Goal: Information Seeking & Learning: Learn about a topic

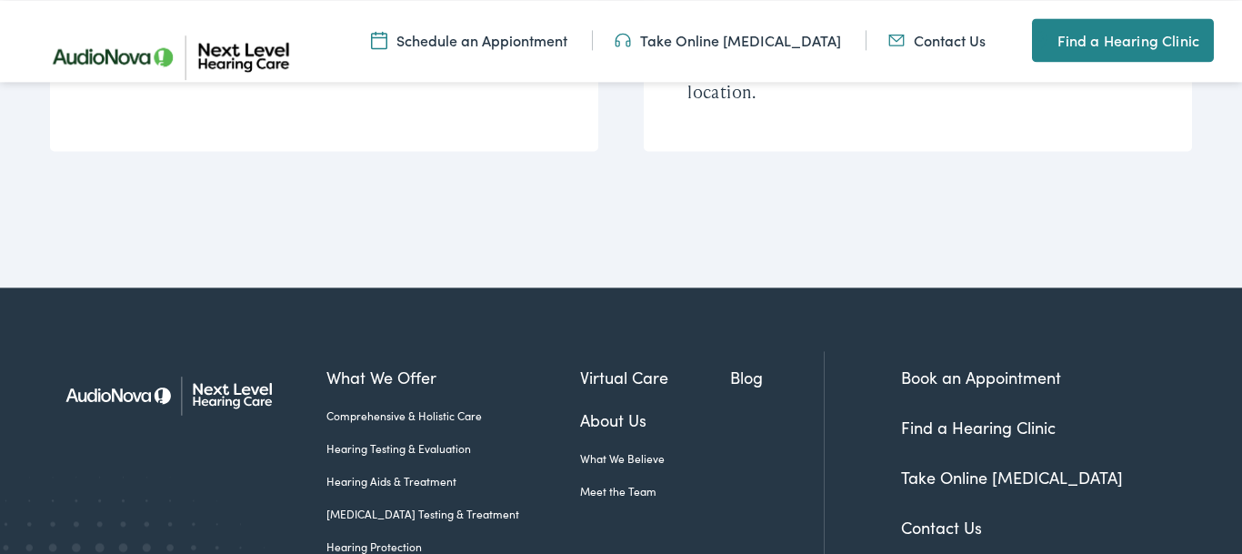
scroll to position [5101, 0]
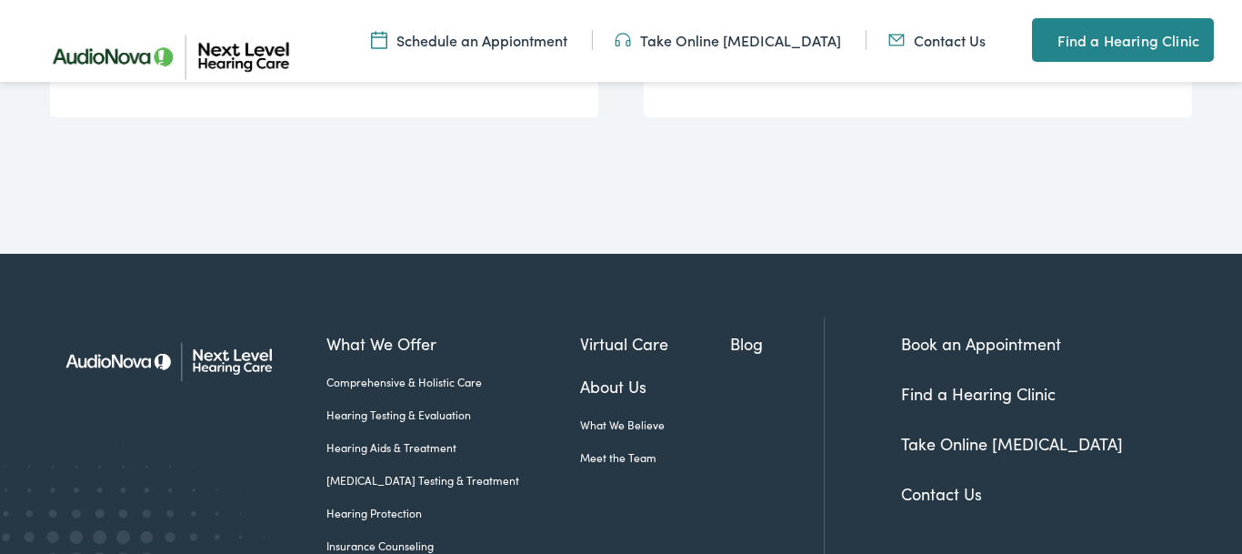
click at [366, 472] on link "[MEDICAL_DATA] Testing & Treatment" at bounding box center [453, 480] width 255 height 16
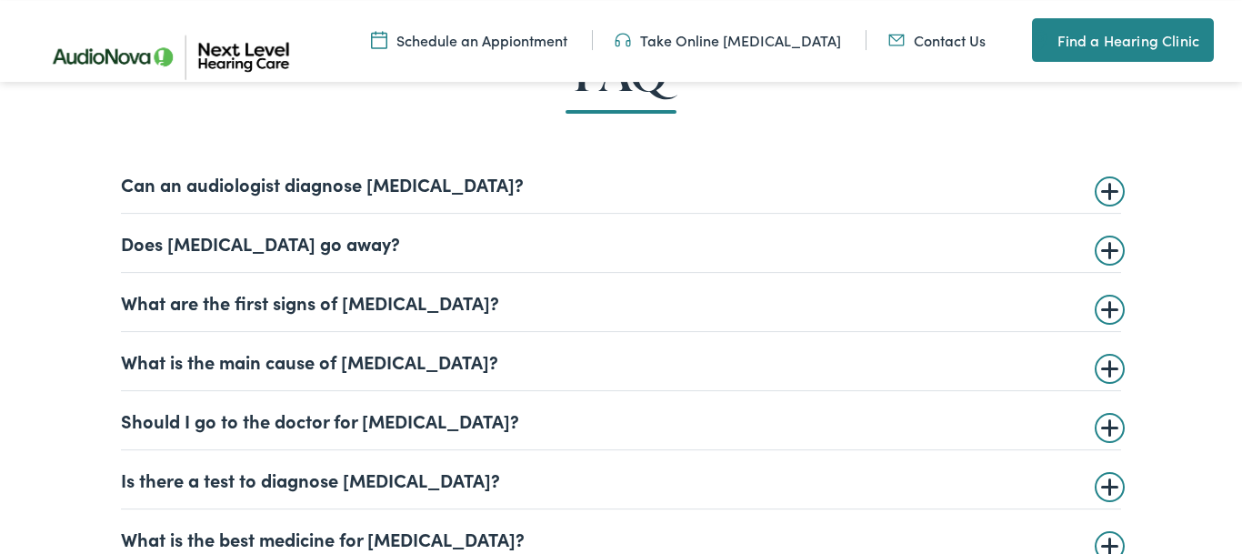
scroll to position [4266, 0]
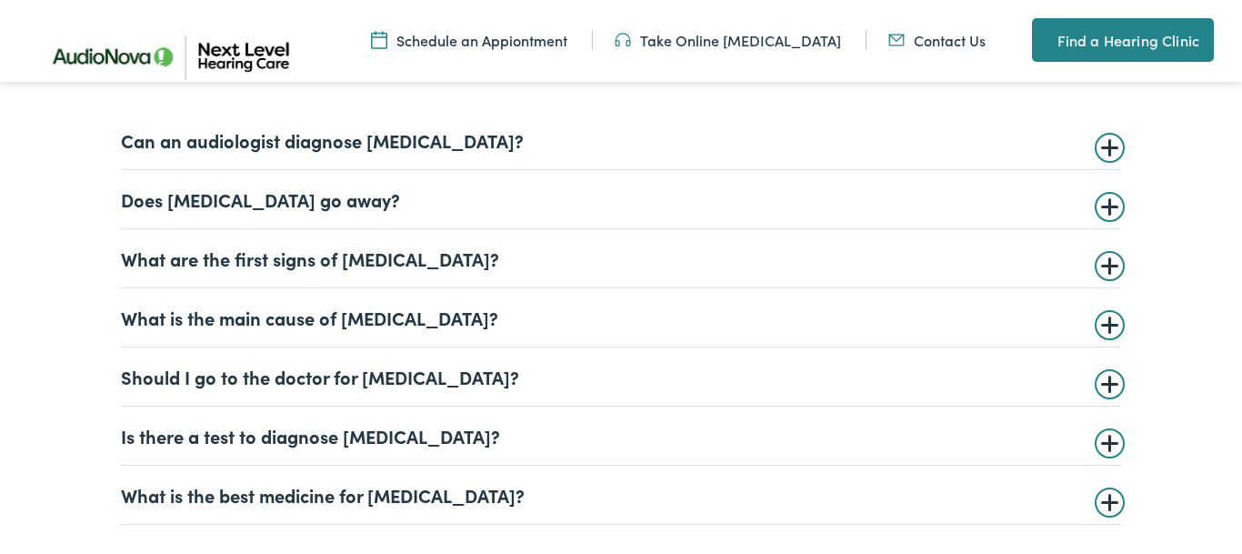
click at [1109, 261] on summary "What are the first signs of [MEDICAL_DATA]?" at bounding box center [621, 258] width 1000 height 22
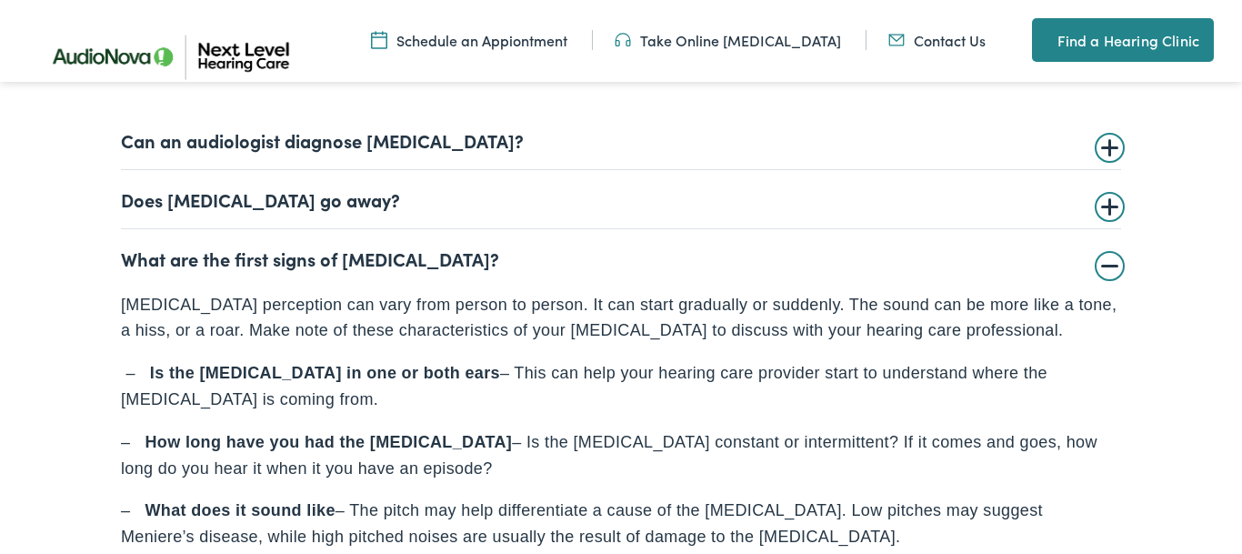
click at [1108, 269] on summary "What are the first signs of [MEDICAL_DATA]?" at bounding box center [621, 258] width 1000 height 22
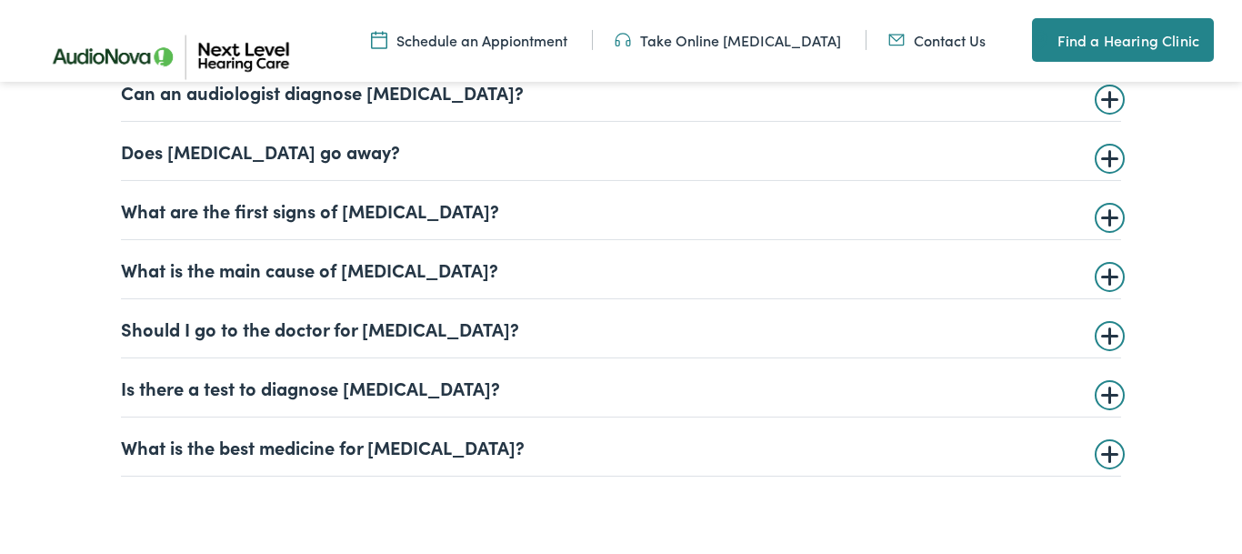
scroll to position [4359, 0]
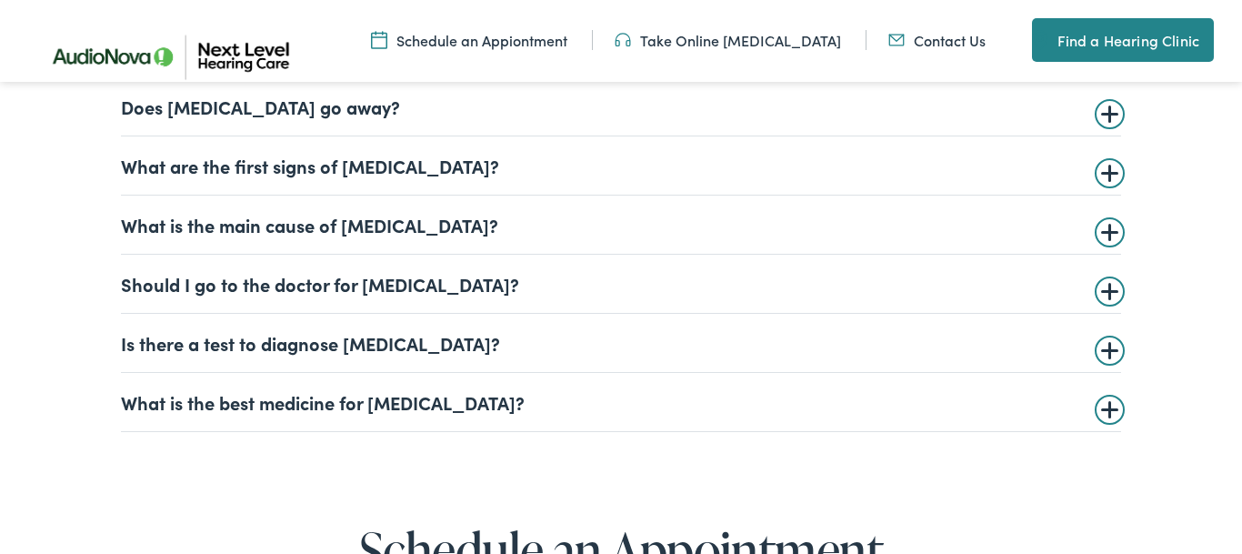
click at [1105, 235] on summary "What is the main cause of tinnitus?" at bounding box center [621, 225] width 1000 height 22
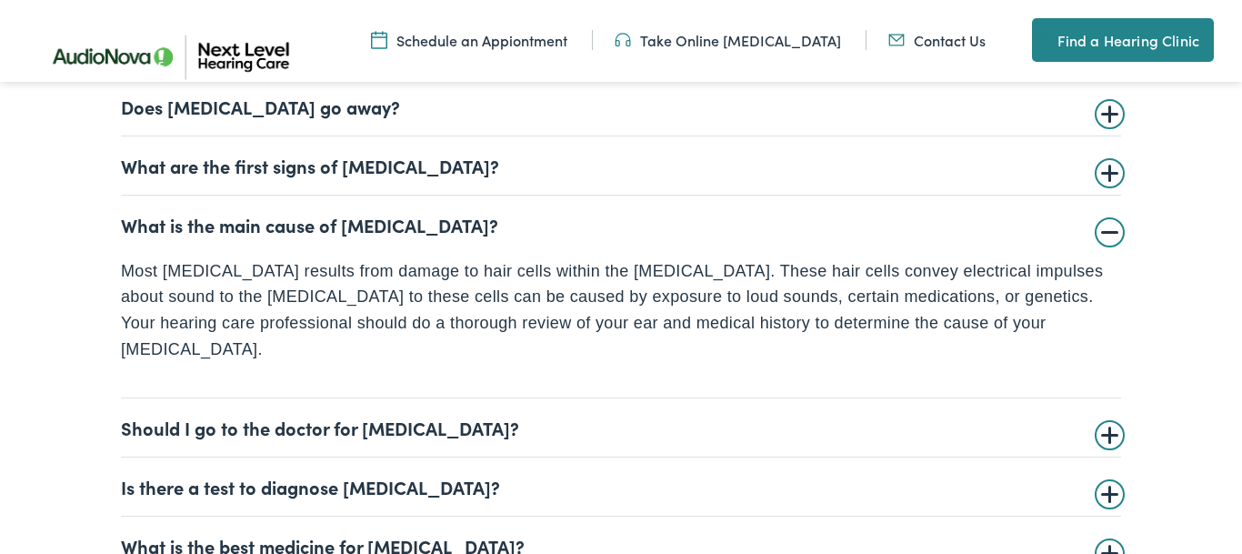
click at [1105, 235] on summary "What is the main cause of tinnitus?" at bounding box center [621, 225] width 1000 height 22
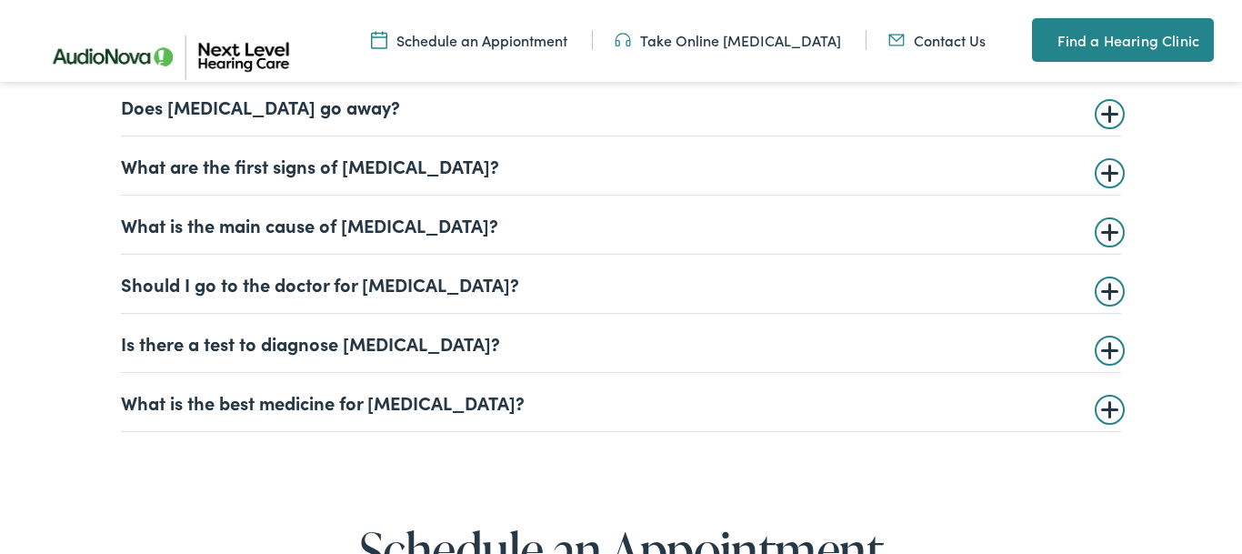
click at [1105, 295] on summary "Should I go to the doctor for tinnitus?" at bounding box center [621, 284] width 1000 height 22
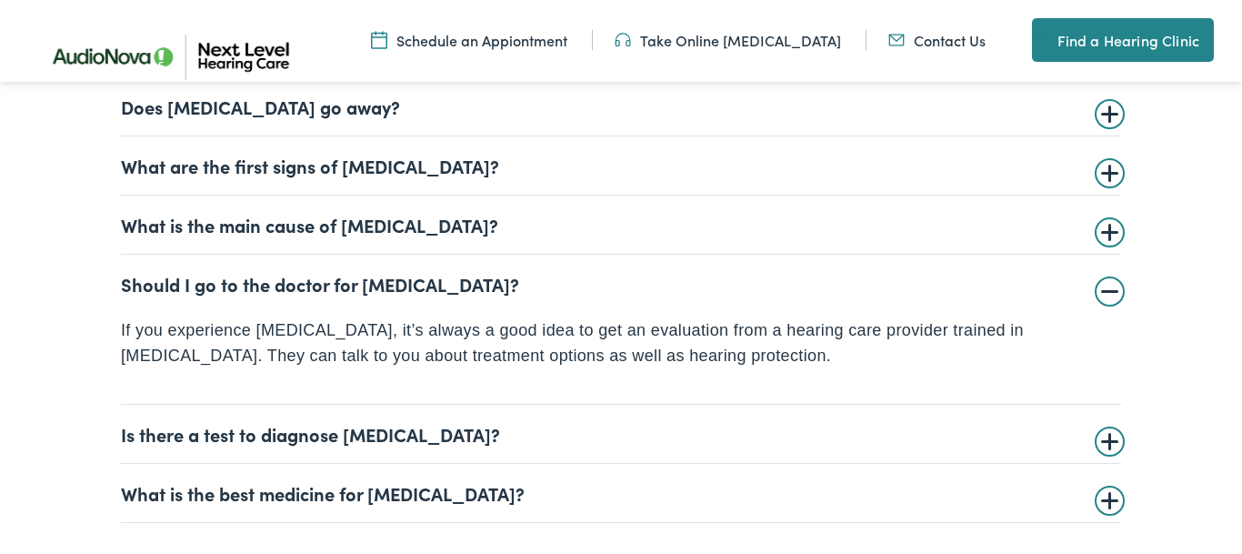
click at [1105, 295] on summary "Should I go to the doctor for tinnitus?" at bounding box center [621, 284] width 1000 height 22
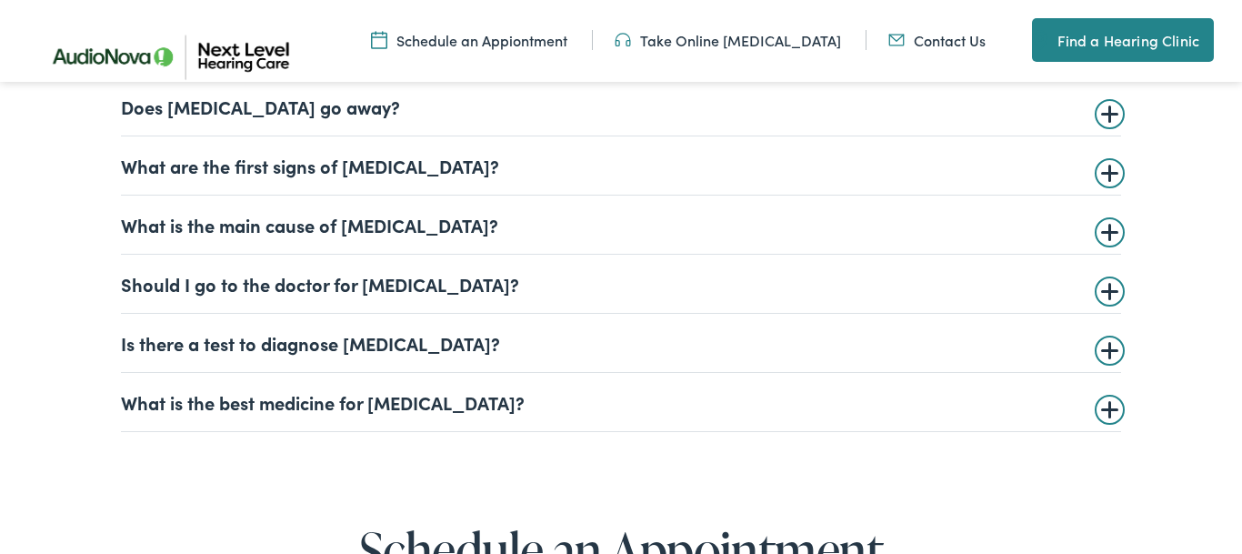
click at [1111, 354] on summary "Is there a test to diagnose tinnitus?" at bounding box center [621, 343] width 1000 height 22
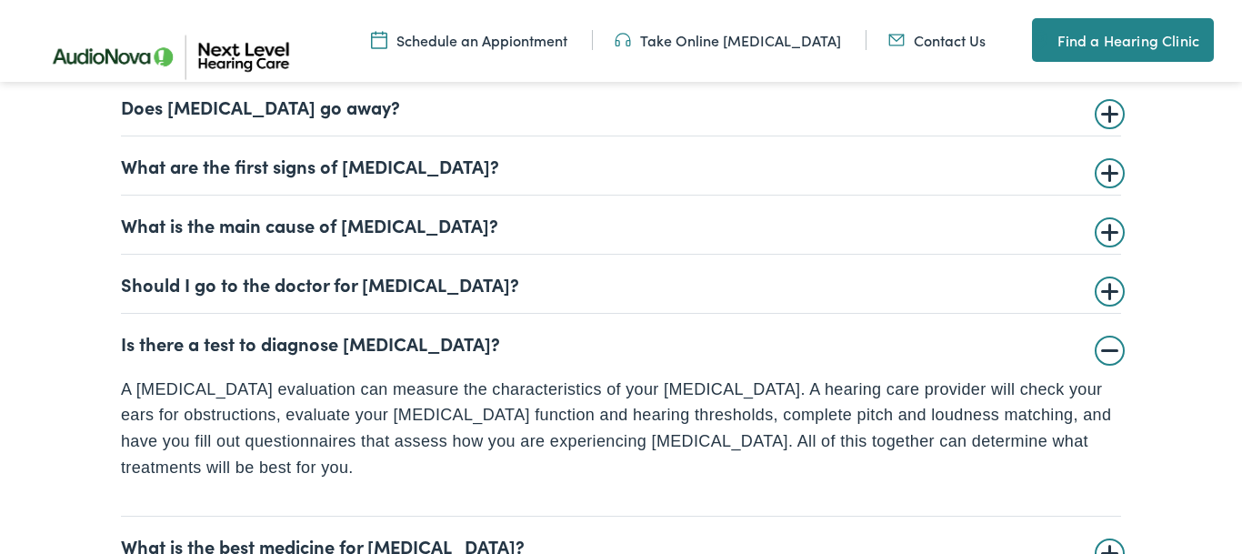
click at [1111, 354] on summary "Is there a test to diagnose tinnitus?" at bounding box center [621, 343] width 1000 height 22
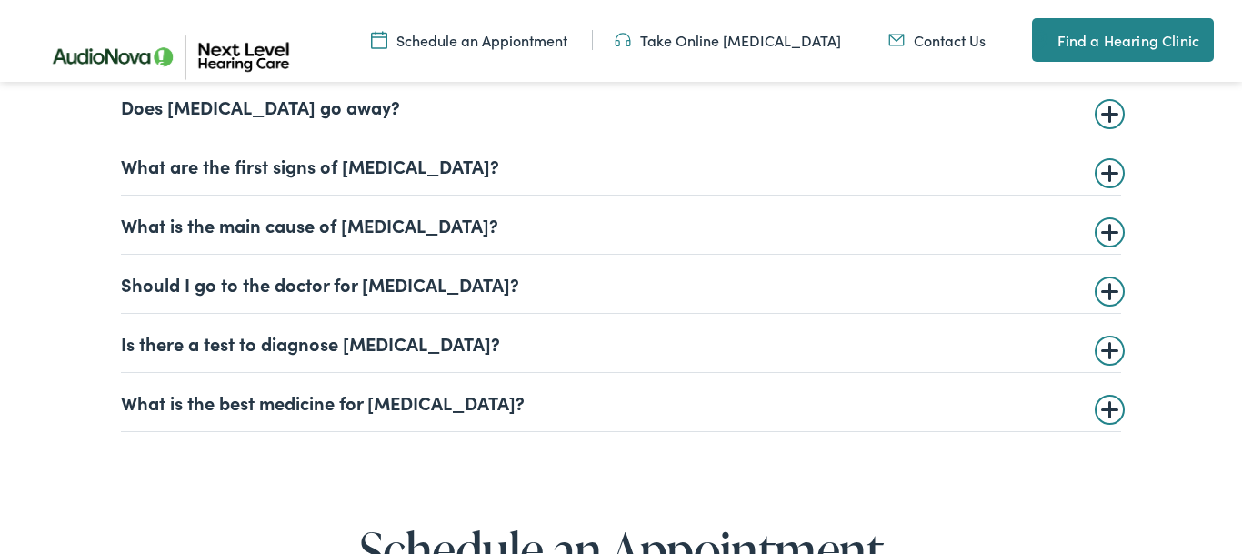
click at [1109, 413] on summary "What is the best medicine for tinnitus?" at bounding box center [621, 402] width 1000 height 22
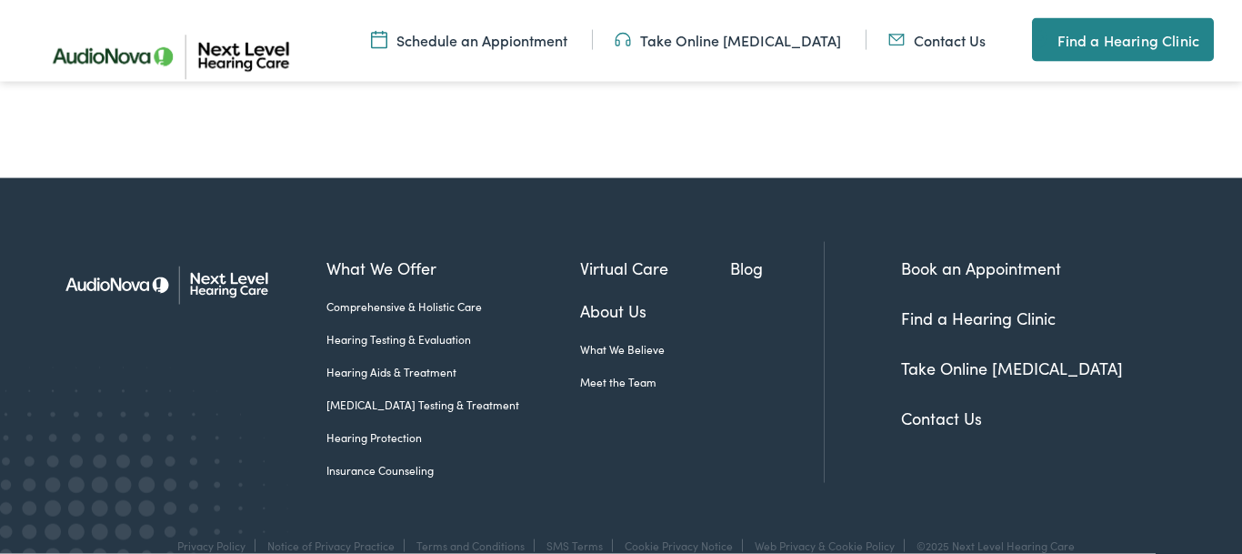
scroll to position [5472, 0]
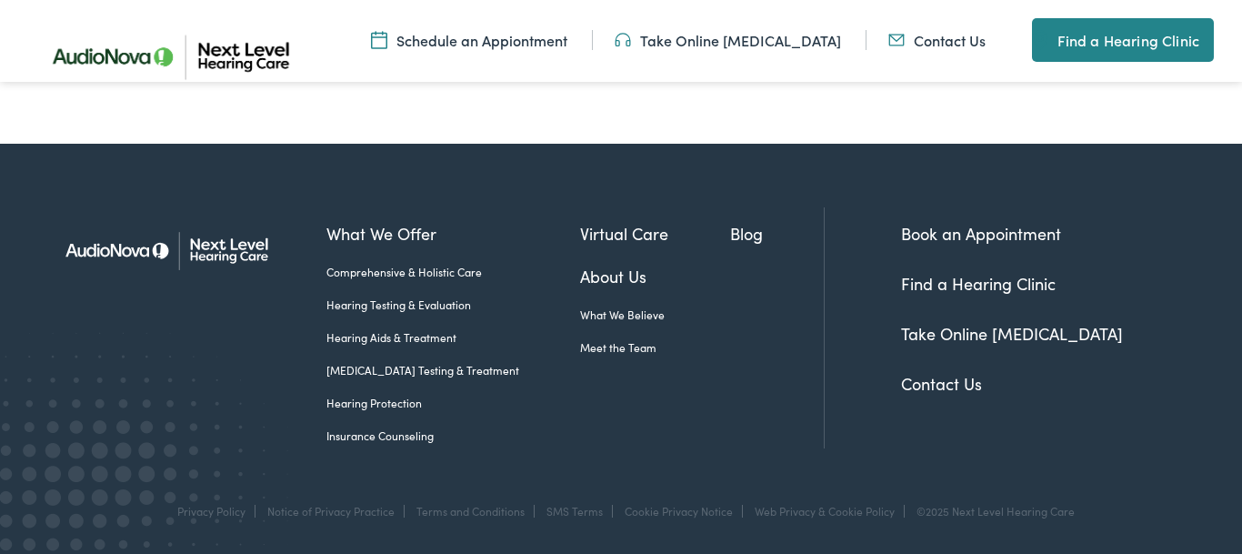
click at [437, 271] on link "Comprehensive & Holistic Care" at bounding box center [453, 272] width 255 height 16
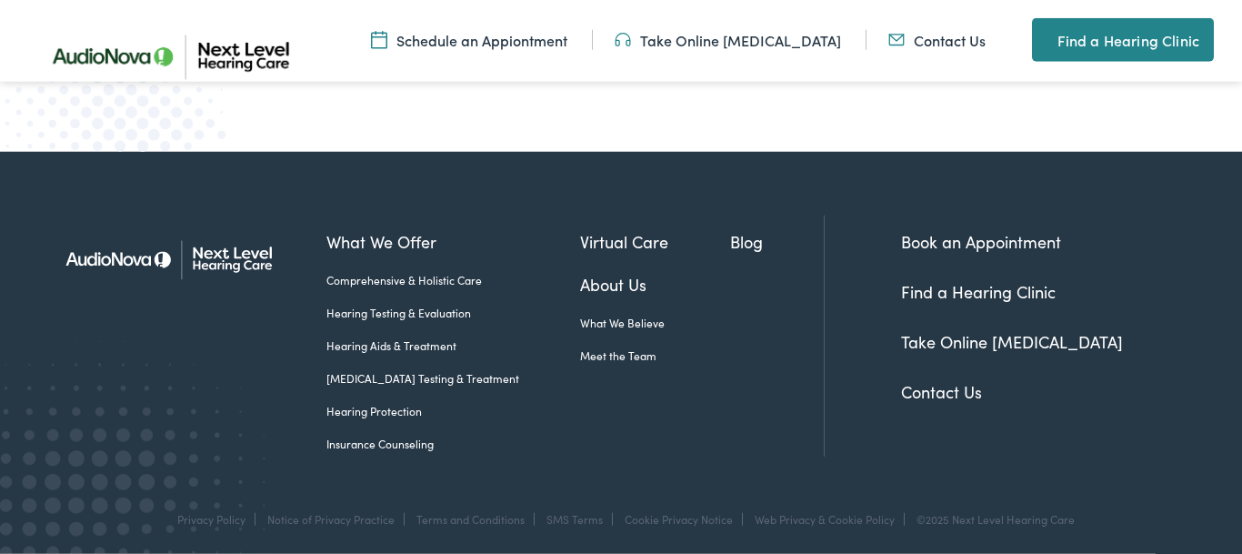
scroll to position [3528, 0]
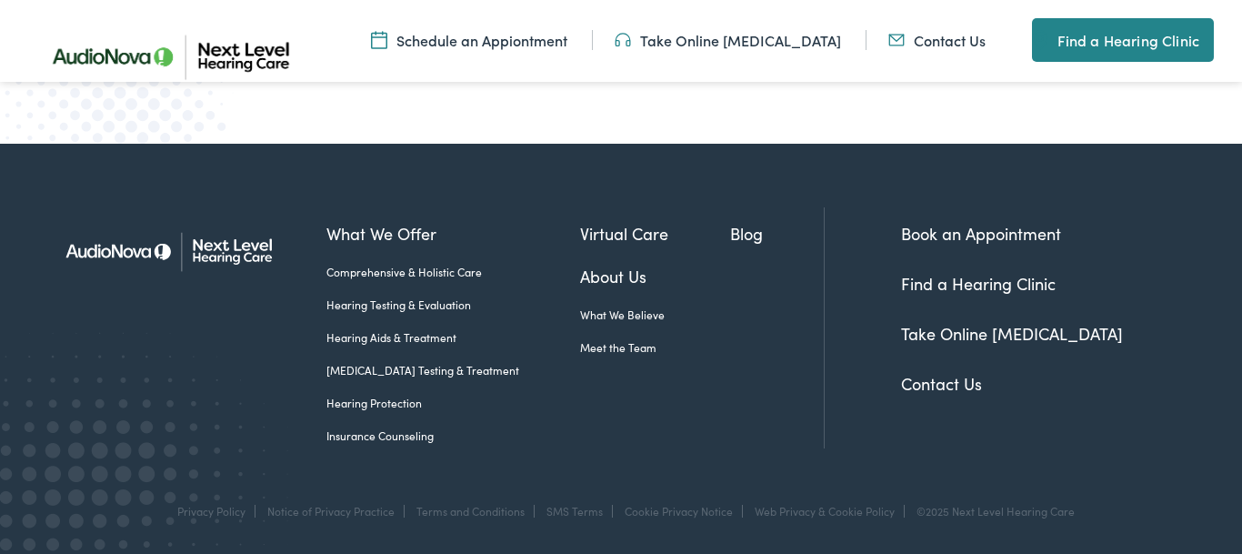
click at [426, 335] on link "Hearing Aids & Treatment" at bounding box center [453, 337] width 255 height 16
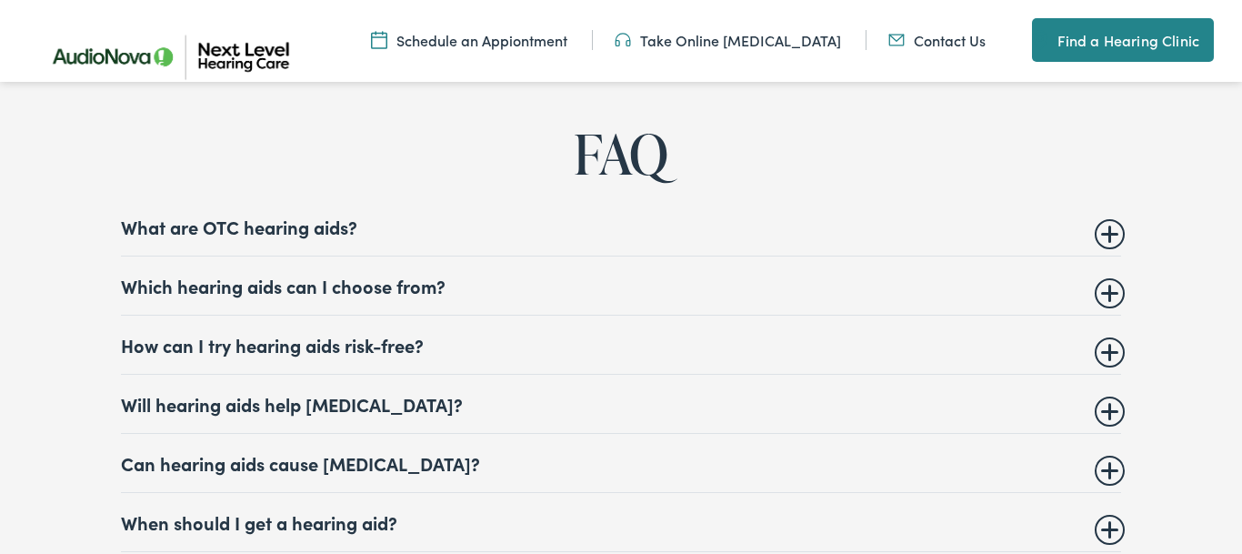
scroll to position [6863, 0]
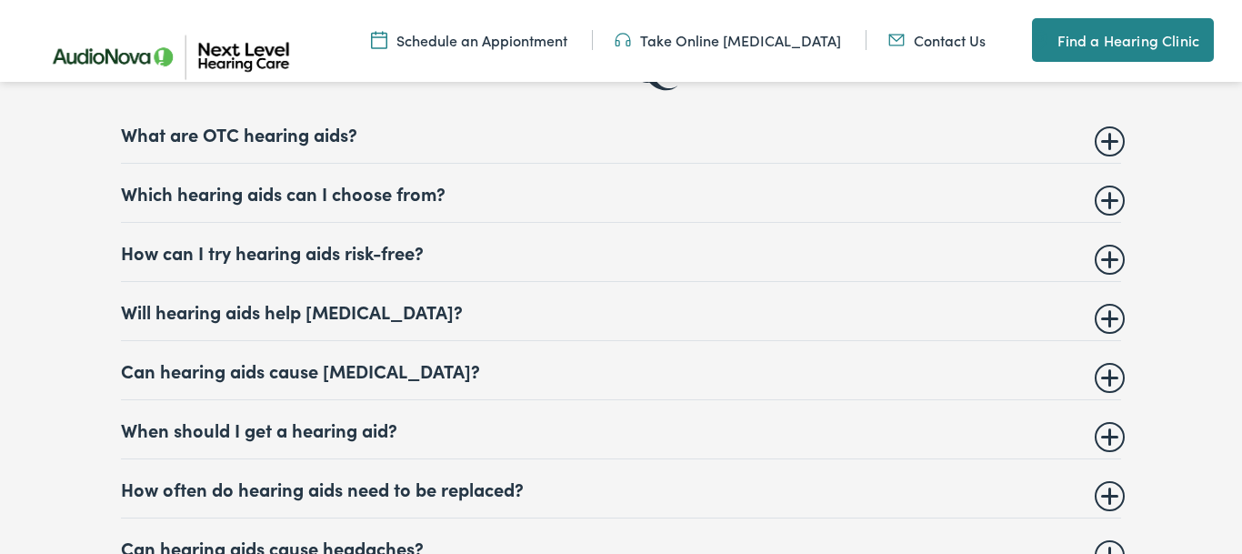
click at [1116, 241] on summary "How can I try hearing aids risk-free?" at bounding box center [621, 252] width 1000 height 22
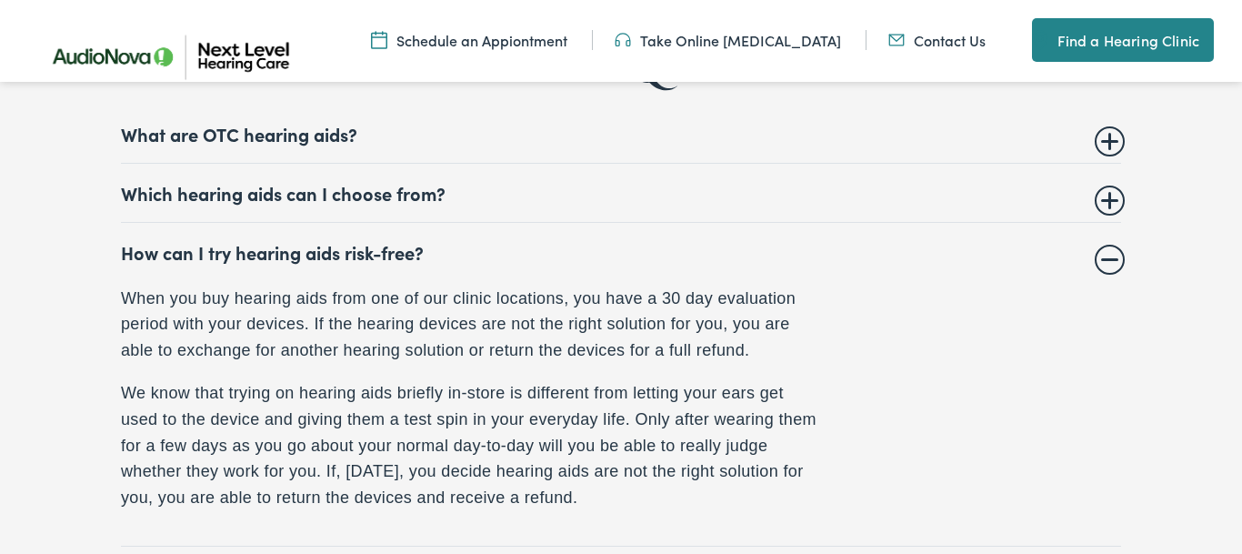
click at [1109, 242] on summary "How can I try hearing aids risk-free?" at bounding box center [621, 252] width 1000 height 22
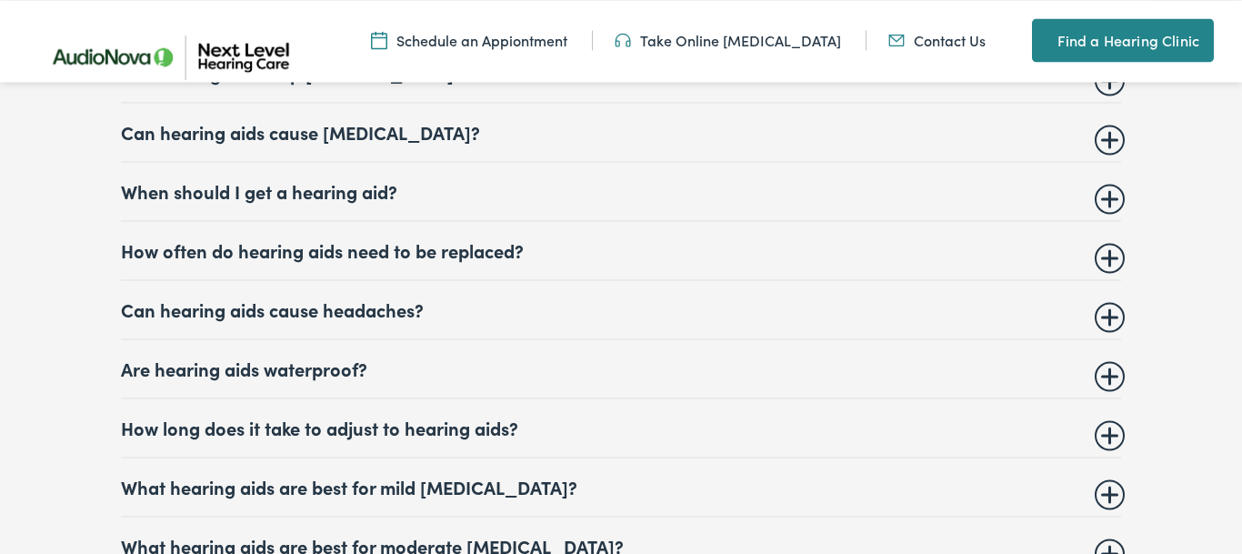
scroll to position [7141, 0]
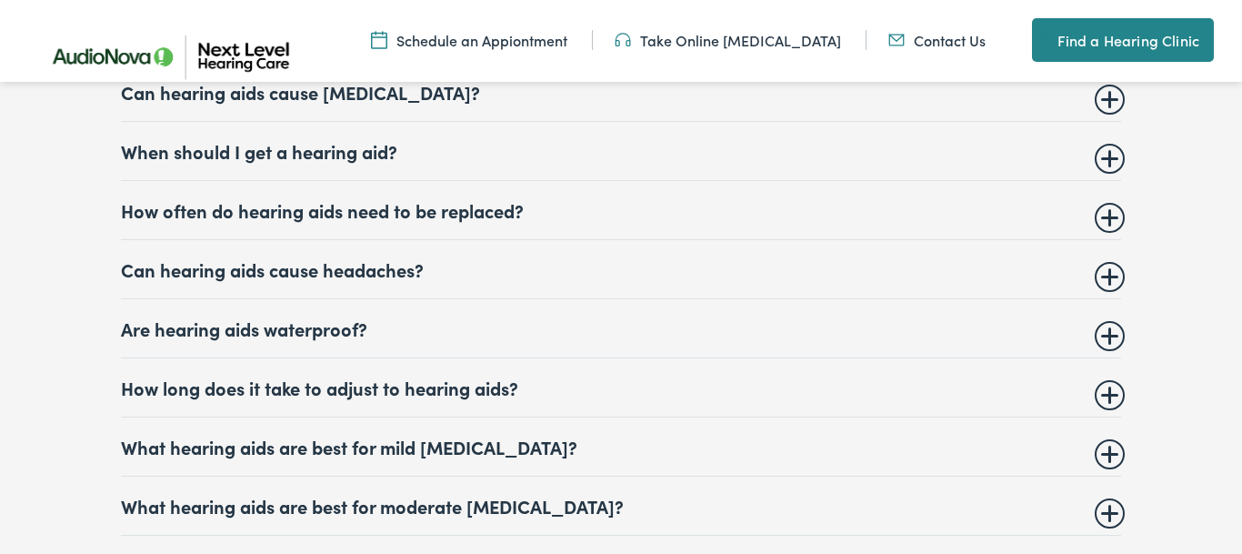
click at [1100, 203] on summary "How often do hearing aids need to be replaced?" at bounding box center [621, 210] width 1000 height 22
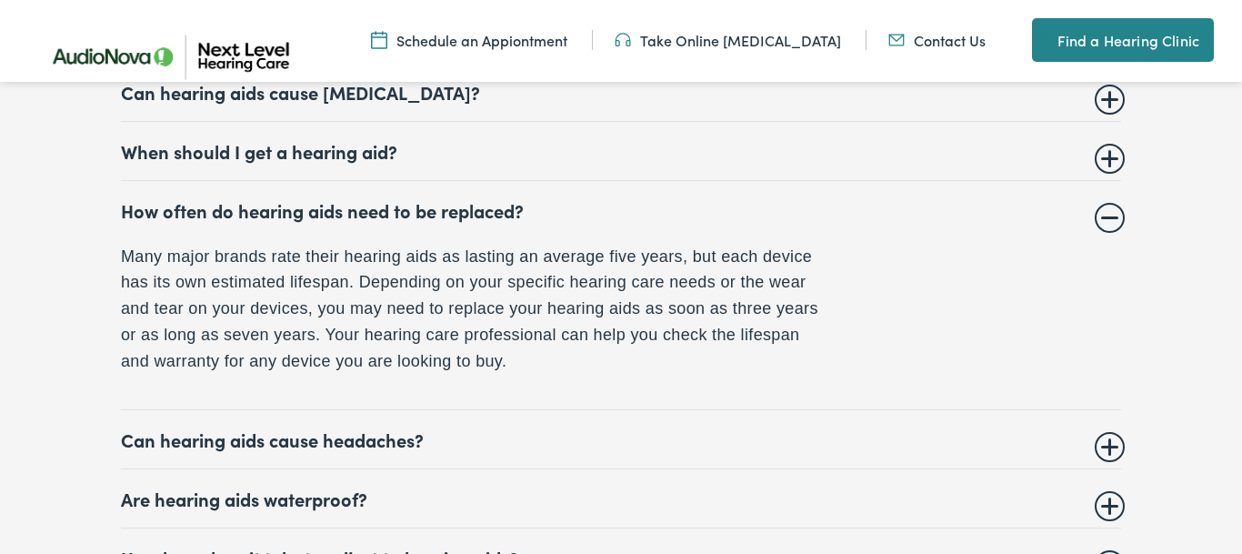
click at [1100, 203] on summary "How often do hearing aids need to be replaced?" at bounding box center [621, 210] width 1000 height 22
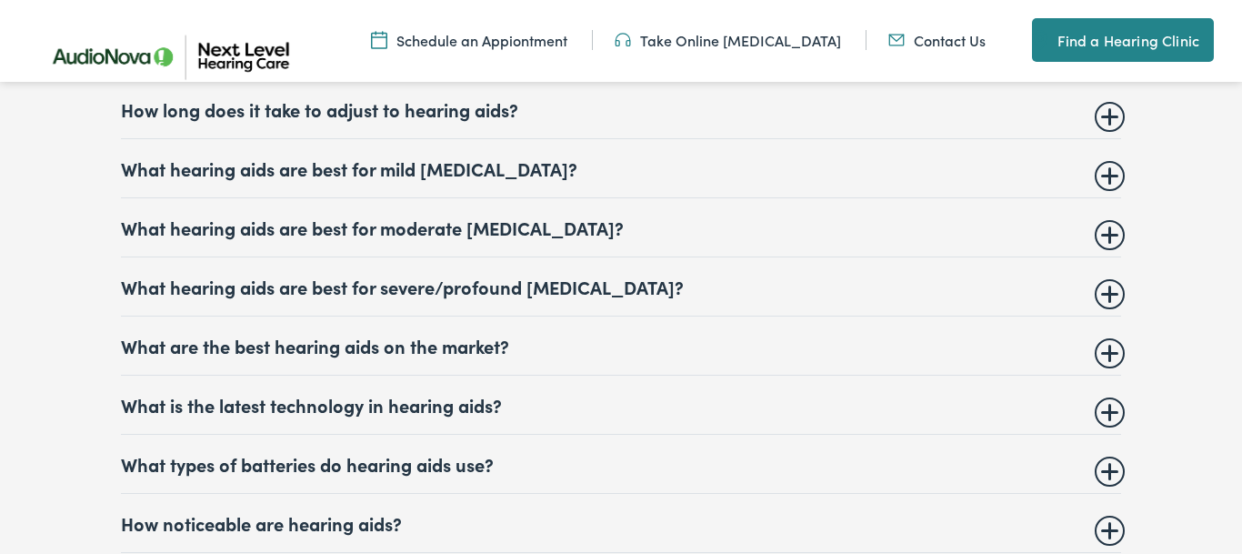
scroll to position [7512, 0]
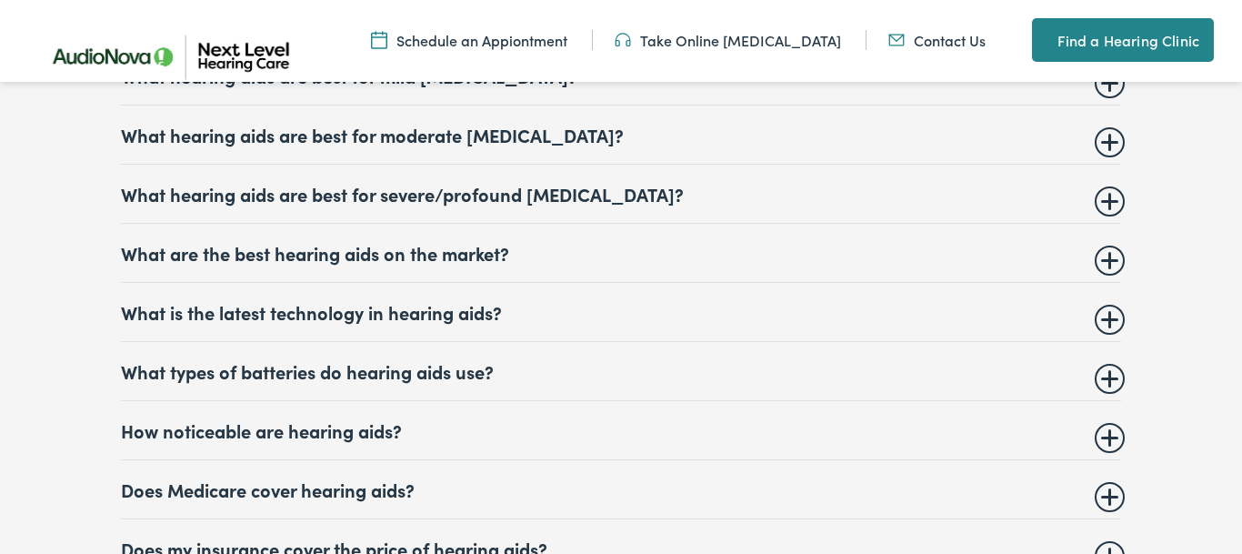
click at [1100, 198] on summary "What hearing aids are best for severe/profound hearing loss?" at bounding box center [621, 194] width 1000 height 22
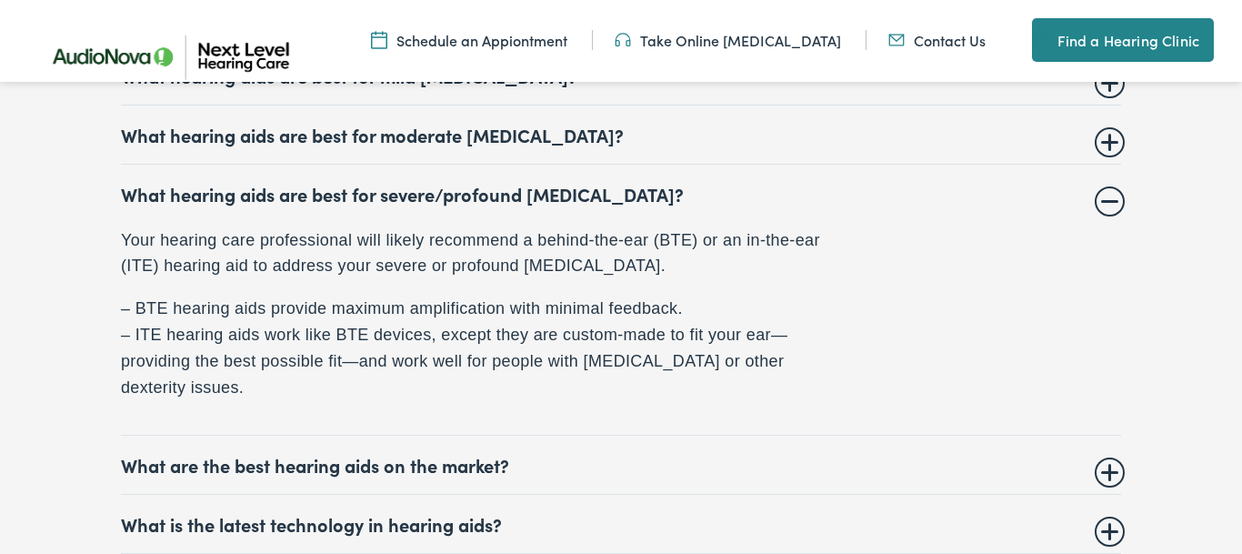
click at [1101, 198] on summary "What hearing aids are best for severe/profound hearing loss?" at bounding box center [621, 194] width 1000 height 22
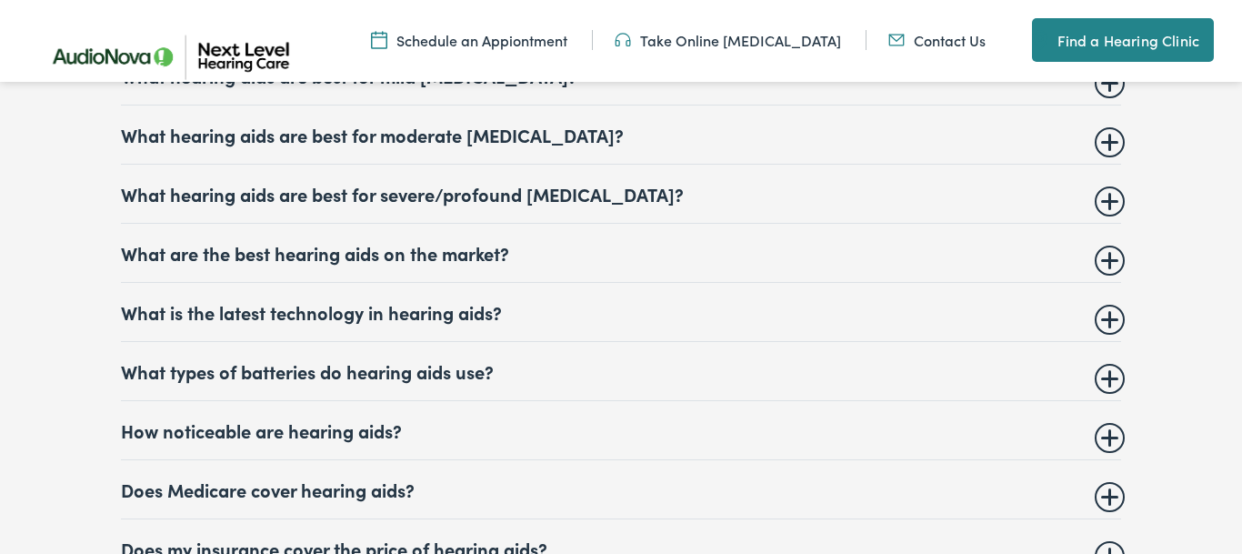
scroll to position [7605, 0]
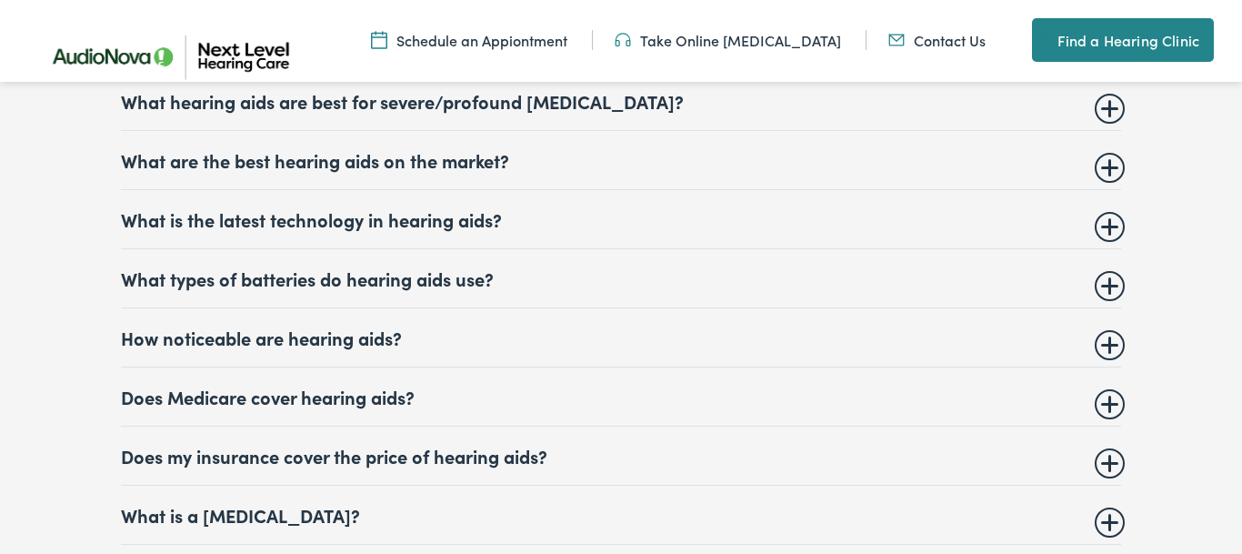
click at [1101, 221] on summary "What is the latest technology in hearing aids?" at bounding box center [621, 219] width 1000 height 22
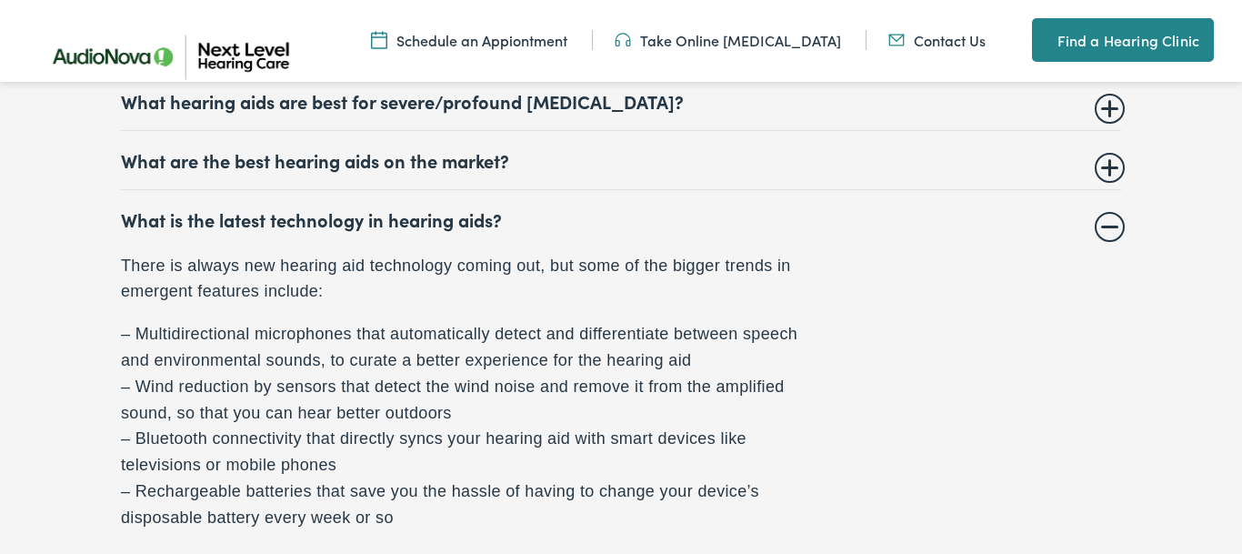
click at [1101, 221] on summary "What is the latest technology in hearing aids?" at bounding box center [621, 219] width 1000 height 22
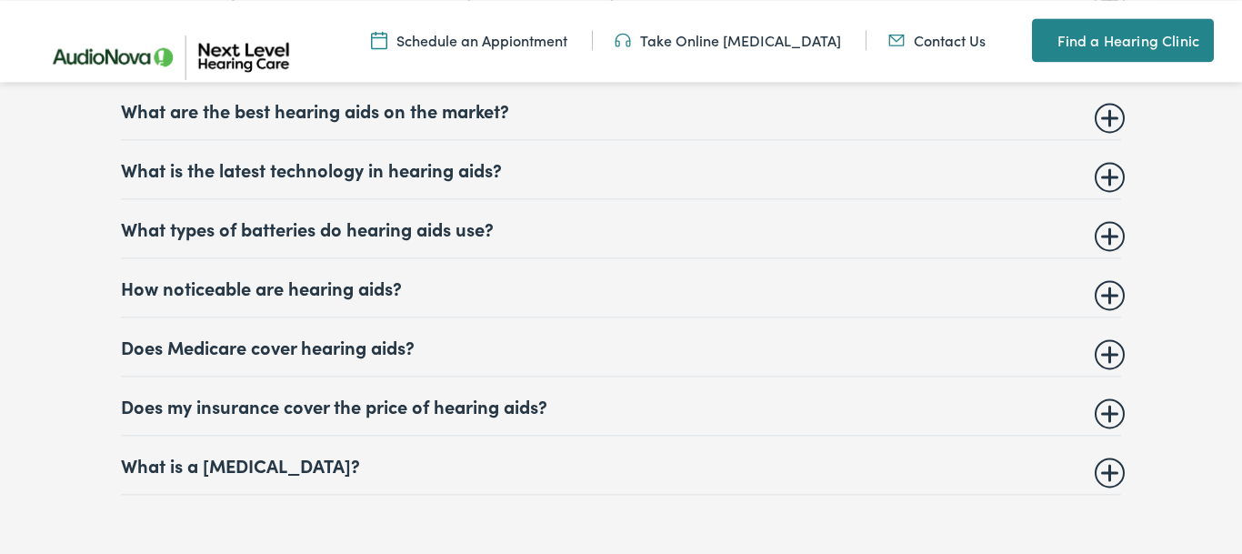
scroll to position [7697, 0]
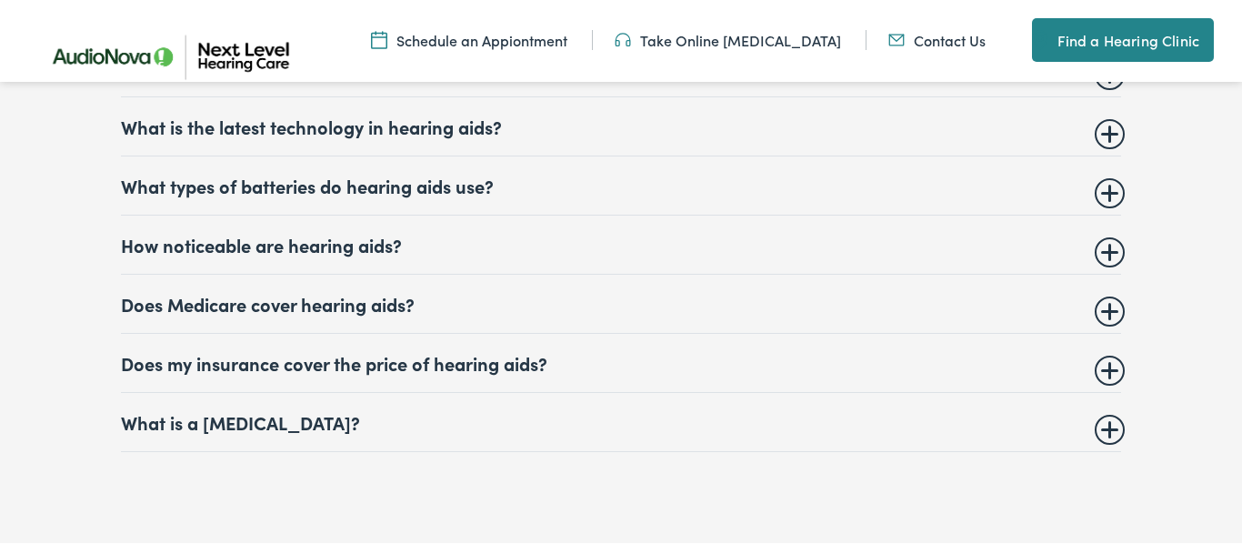
click at [1112, 190] on summary "What types of batteries do hearing aids use?" at bounding box center [621, 186] width 1000 height 22
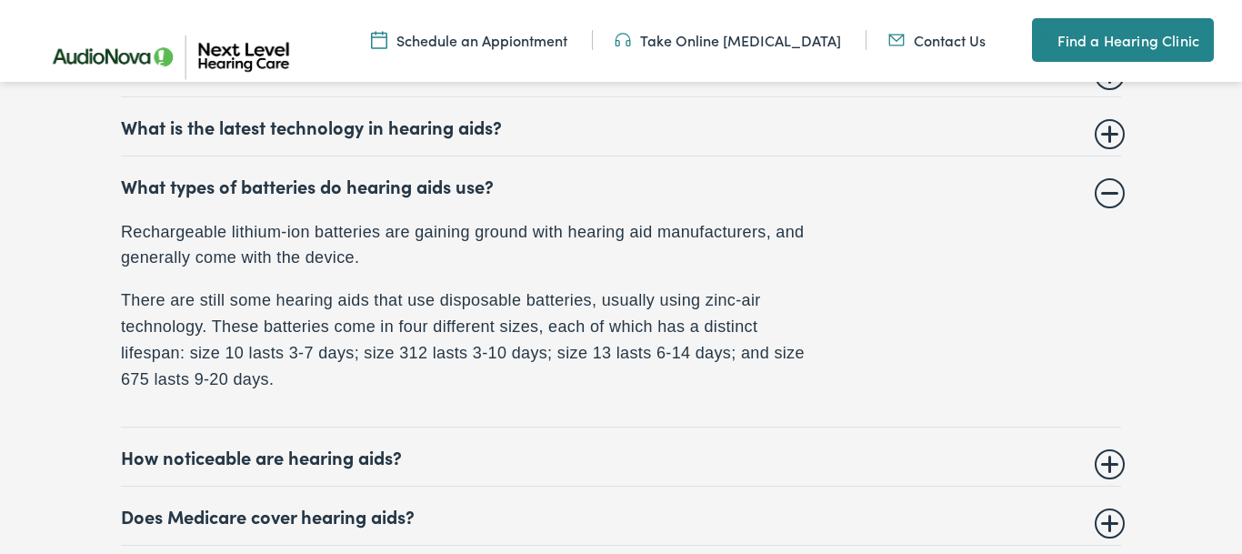
click at [1112, 190] on summary "What types of batteries do hearing aids use?" at bounding box center [621, 186] width 1000 height 22
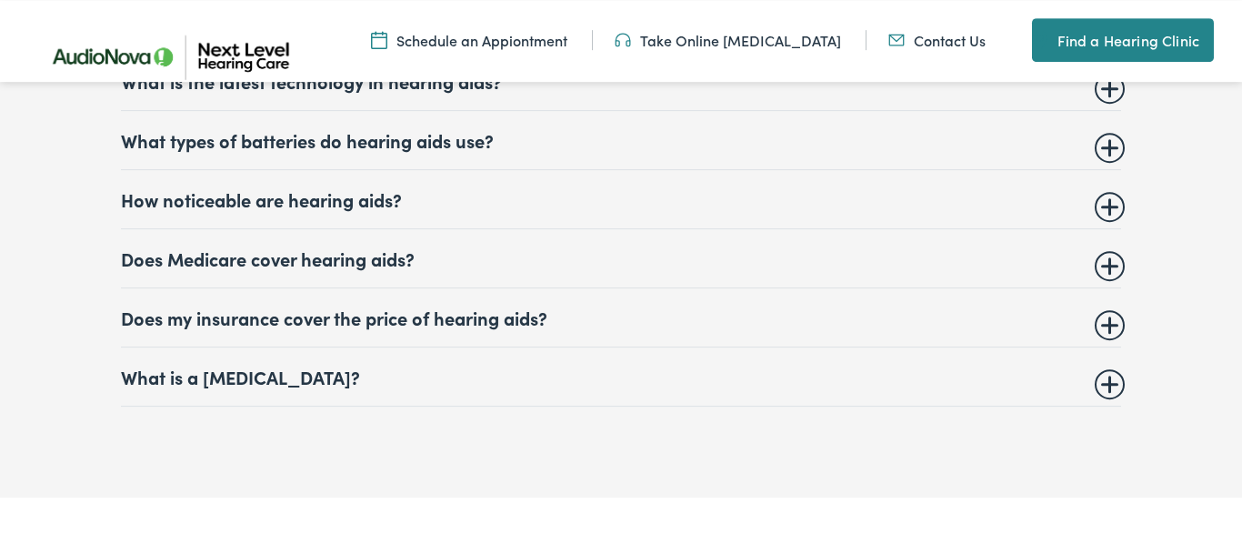
scroll to position [7790, 0]
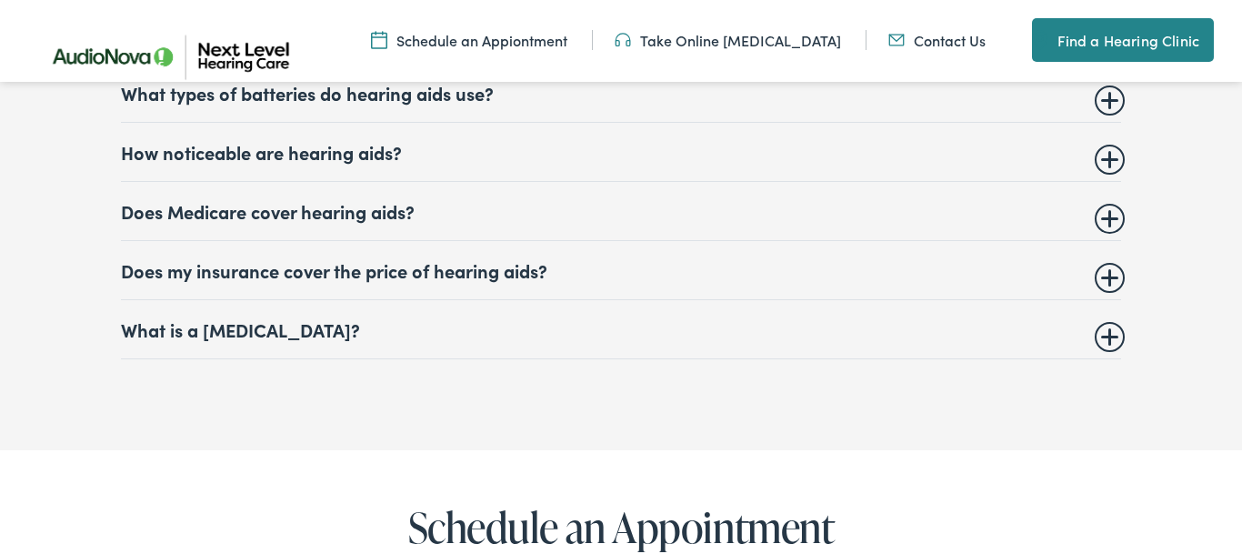
click at [1102, 222] on summary "Does Medicare cover hearing aids?" at bounding box center [621, 211] width 1000 height 22
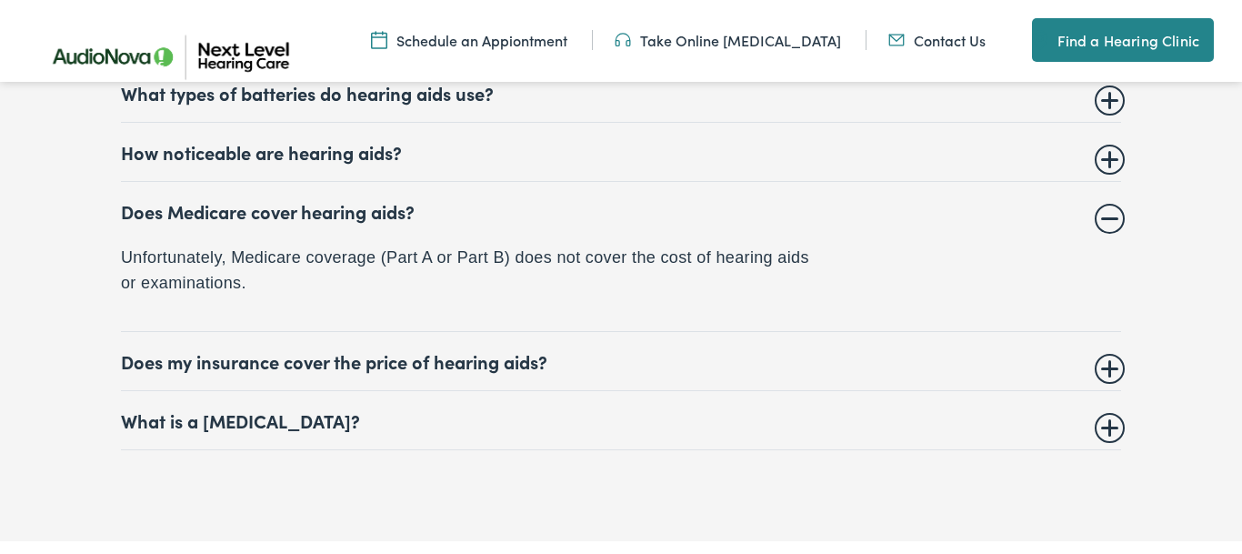
click at [1102, 222] on summary "Does Medicare cover hearing aids?" at bounding box center [621, 211] width 1000 height 22
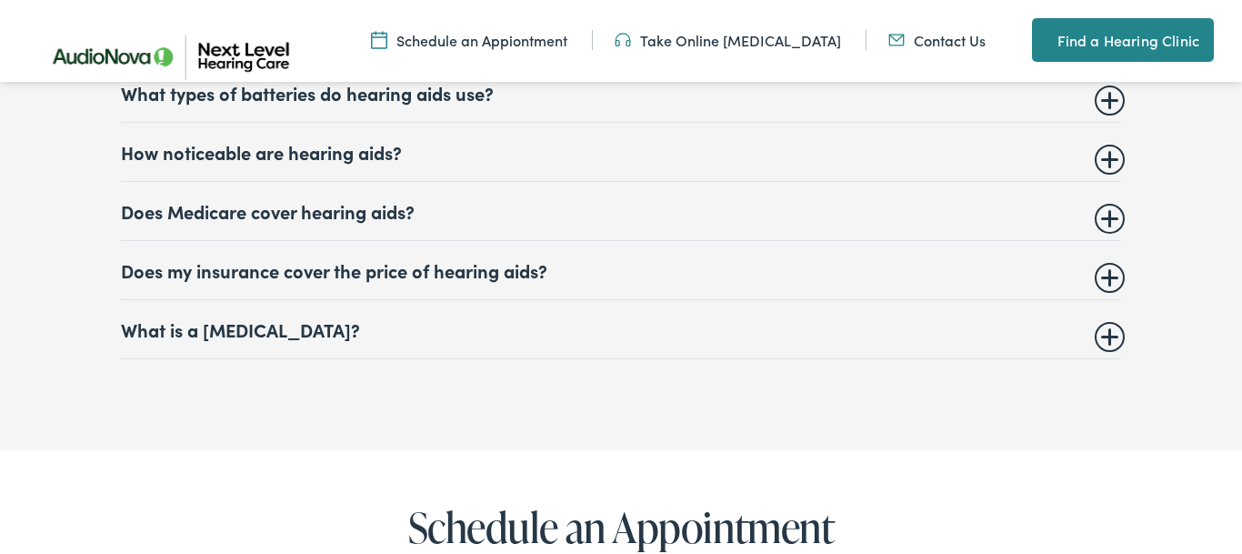
click at [1107, 280] on summary "Does my insurance cover the price of hearing aids?" at bounding box center [621, 270] width 1000 height 22
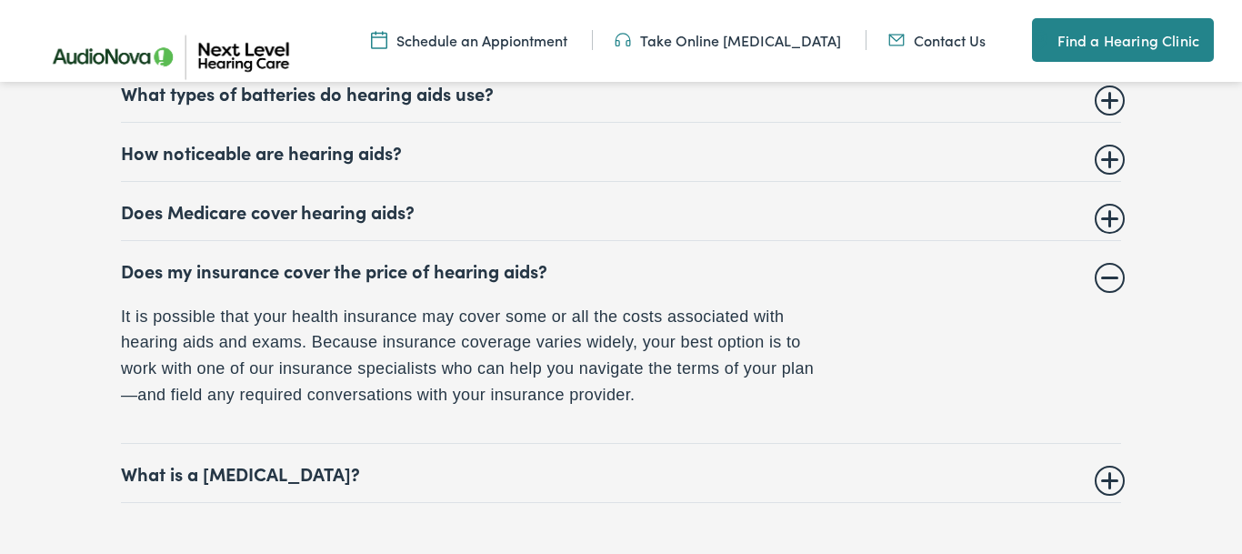
click at [1107, 279] on summary "Does my insurance cover the price of hearing aids?" at bounding box center [621, 270] width 1000 height 22
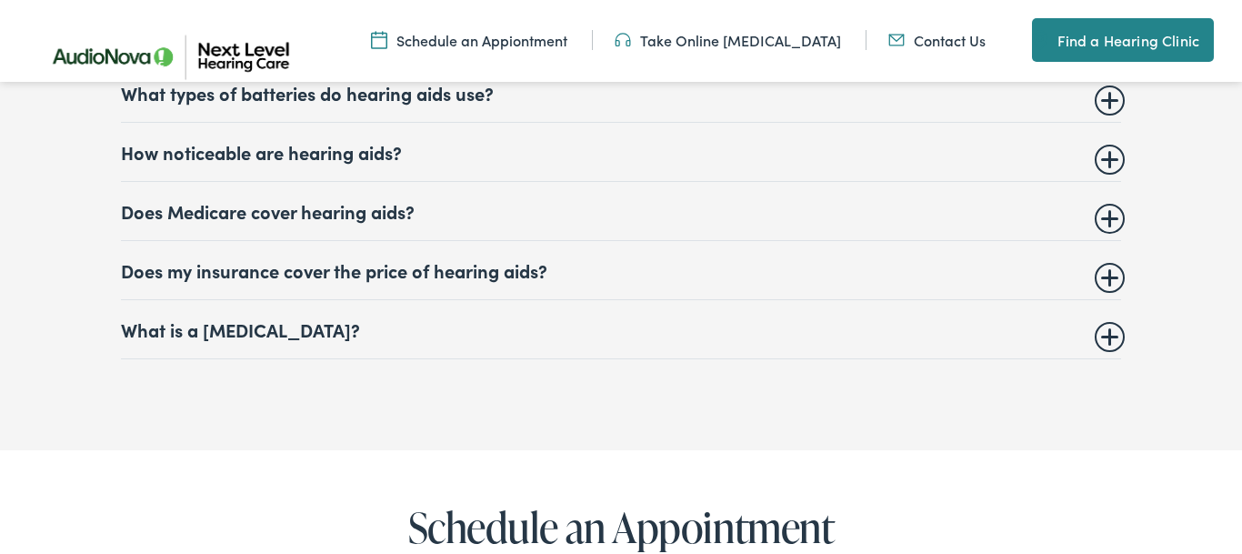
click at [1103, 340] on summary "What is a hearing test?" at bounding box center [621, 329] width 1000 height 22
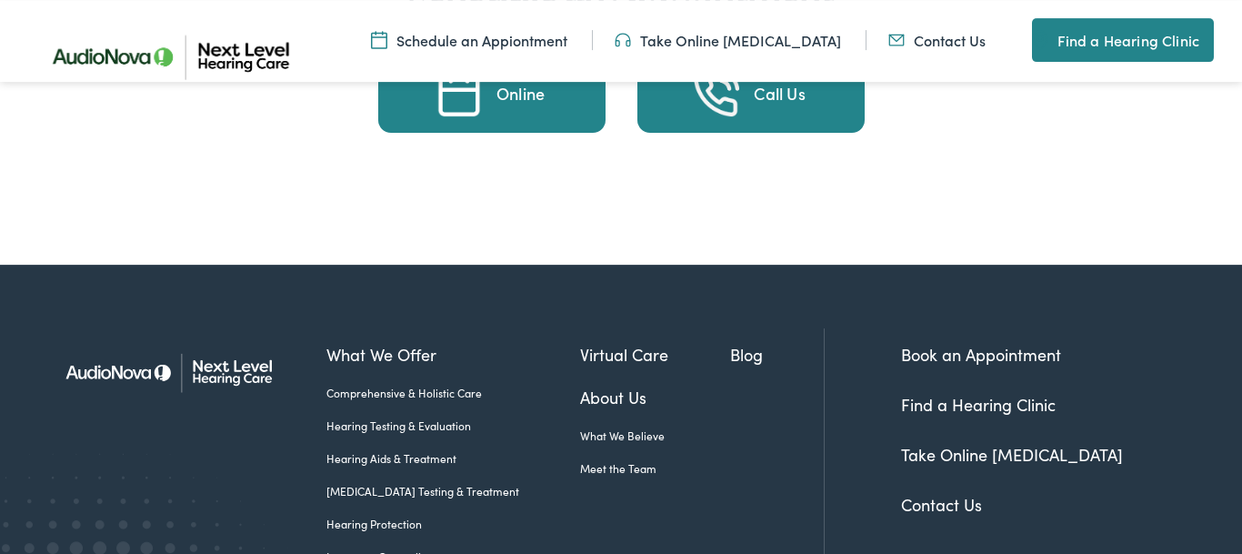
scroll to position [8810, 0]
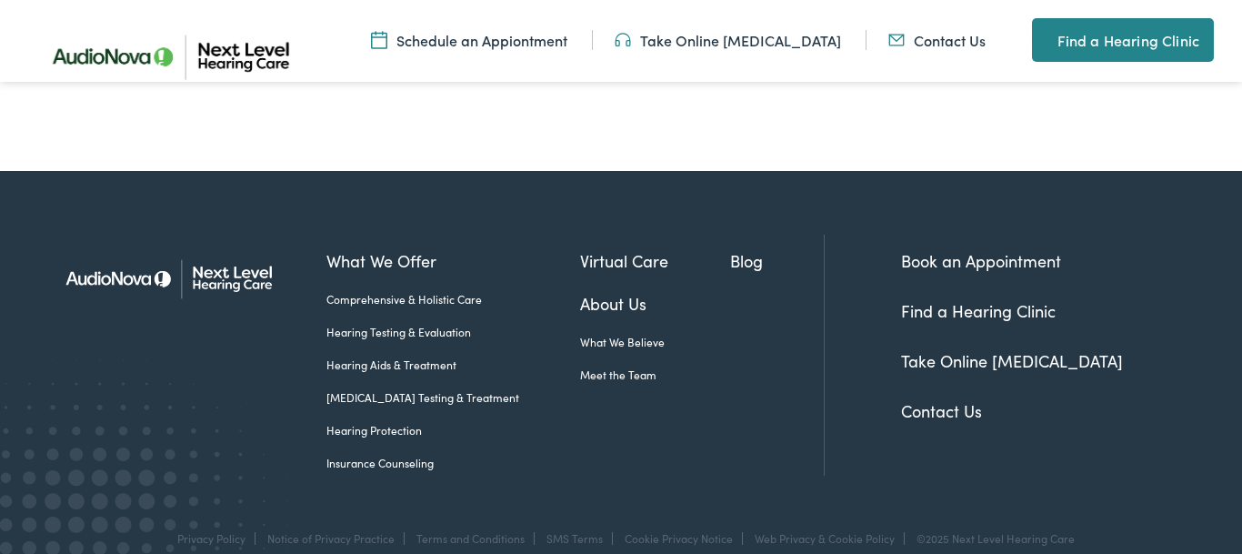
click at [692, 291] on link "About Us" at bounding box center [655, 303] width 150 height 25
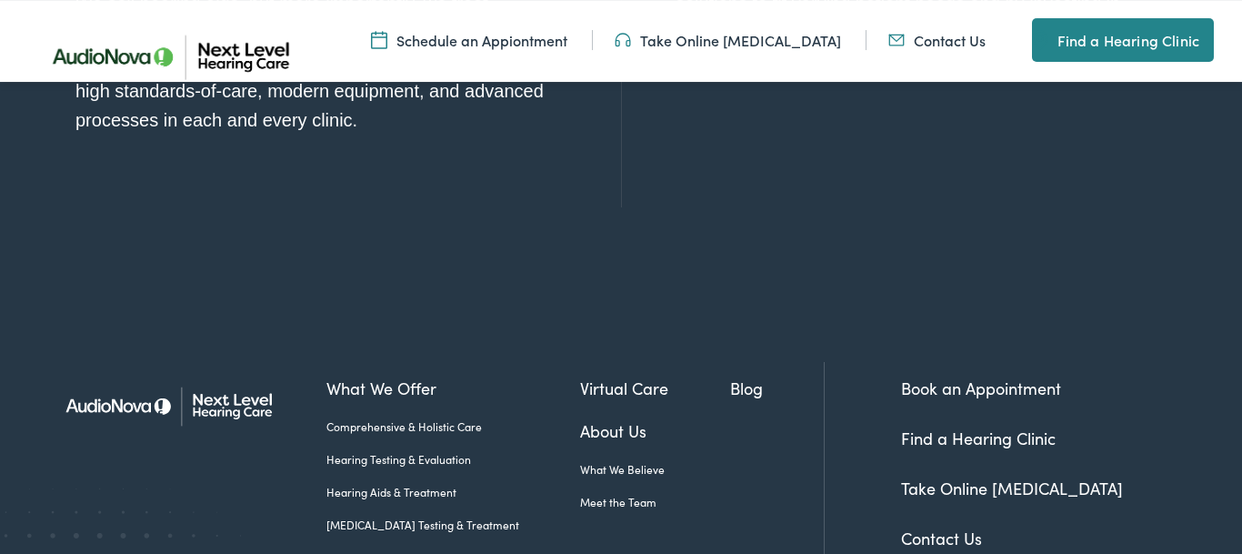
scroll to position [2133, 0]
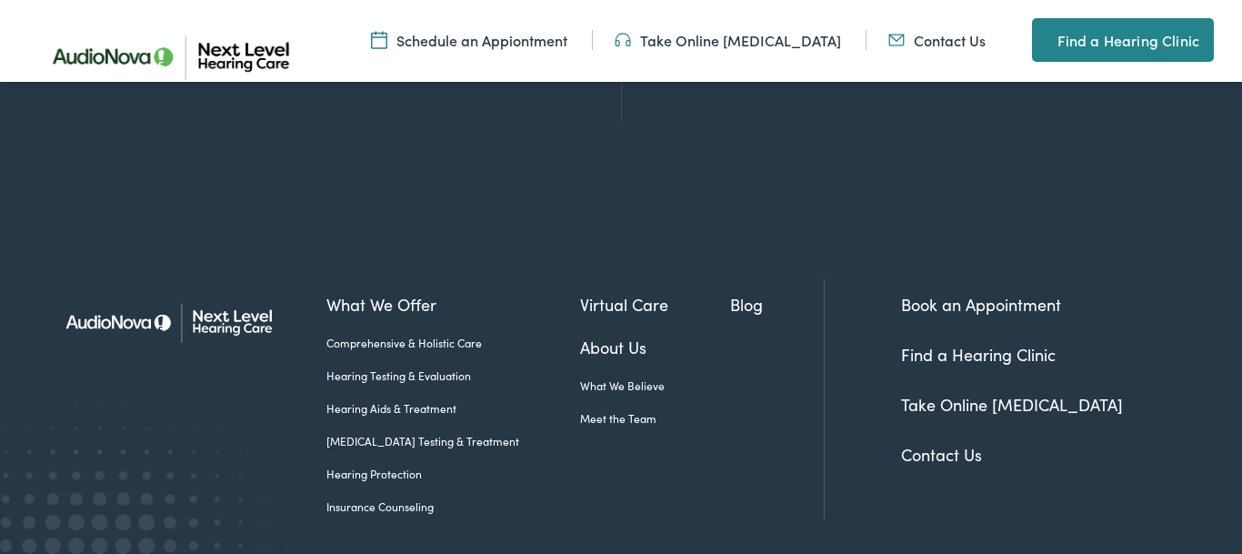
click at [670, 410] on link "Meet the Team" at bounding box center [655, 418] width 150 height 16
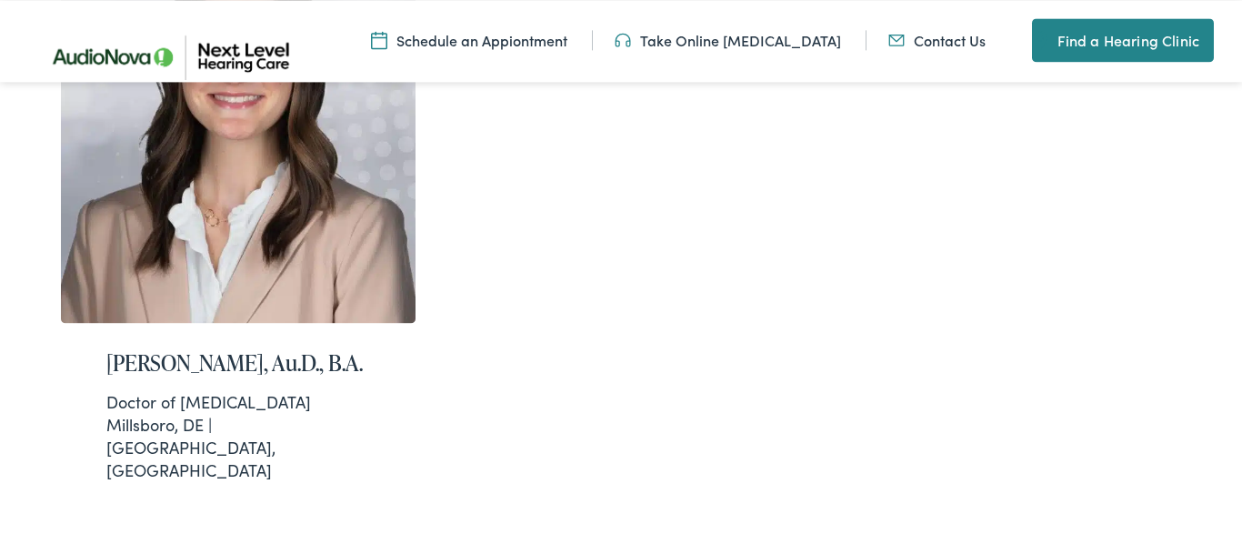
scroll to position [2875, 0]
